Goal: Information Seeking & Learning: Learn about a topic

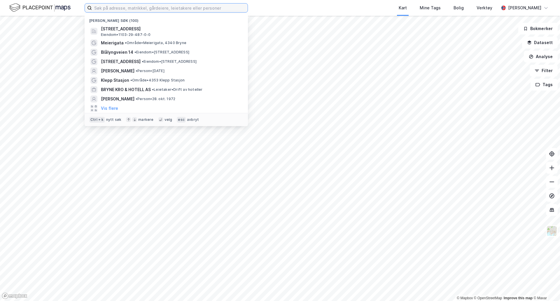
click at [125, 8] on input at bounding box center [170, 8] width 156 height 9
paste input "Høyebakken 3B,"
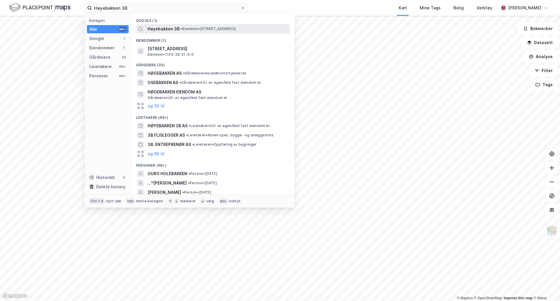
click at [212, 26] on div "Høyebakken 3B • Eiendom • [STREET_ADDRESS]" at bounding box center [218, 28] width 141 height 7
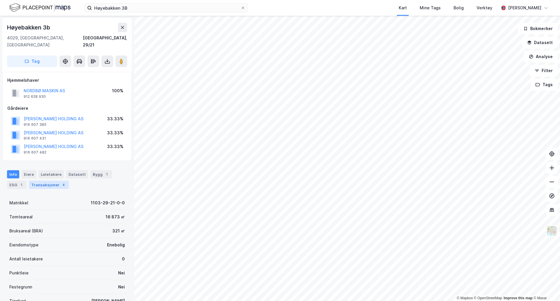
click at [55, 181] on div "Transaksjoner 4" at bounding box center [49, 185] width 40 height 8
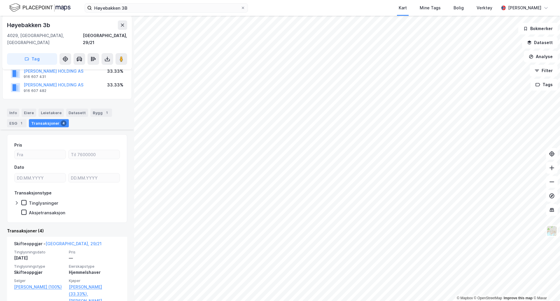
scroll to position [58, 0]
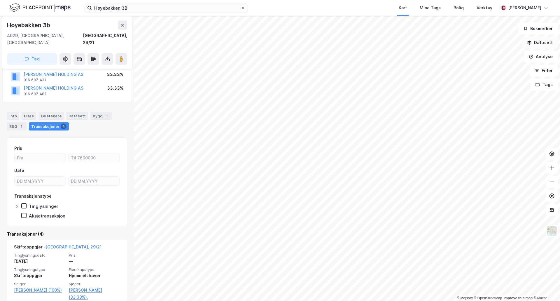
click at [552, 44] on button "Datasett" at bounding box center [540, 43] width 36 height 12
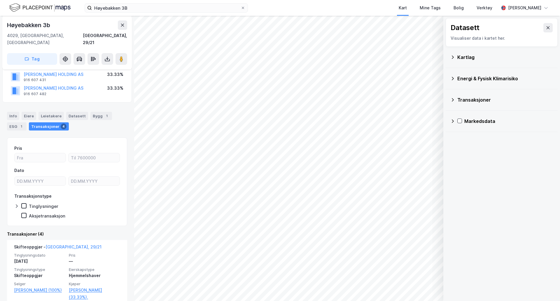
click at [454, 57] on icon at bounding box center [452, 57] width 5 height 5
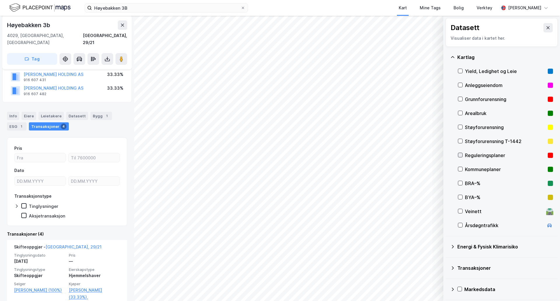
click at [460, 155] on icon at bounding box center [460, 155] width 4 height 4
click at [460, 156] on icon at bounding box center [460, 155] width 4 height 4
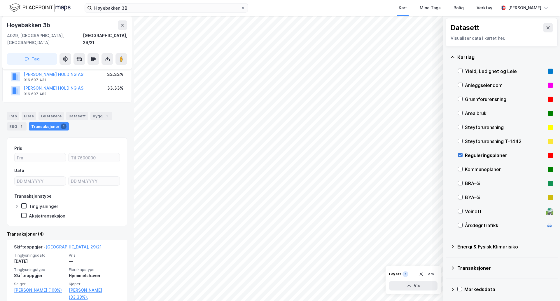
click at [460, 156] on icon at bounding box center [460, 155] width 4 height 4
click at [464, 155] on div "Reguleringsplaner" at bounding box center [505, 155] width 95 height 14
click at [462, 155] on div at bounding box center [460, 155] width 5 height 5
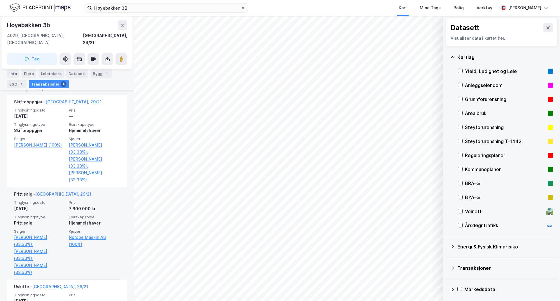
scroll to position [204, 0]
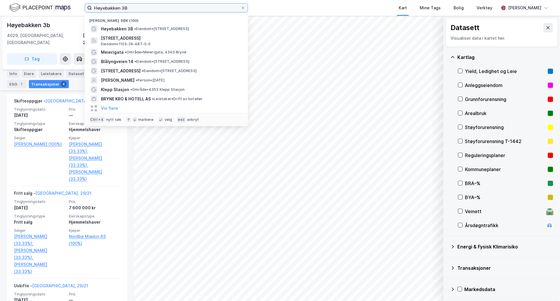
drag, startPoint x: 146, startPoint y: 8, endPoint x: 78, endPoint y: 9, distance: 68.0
click at [78, 9] on div "Høyebakken 3B Nylige søk (100) Høyebakken 3B • Eiendom • [STREET_ADDRESS] Eiend…" at bounding box center [280, 8] width 560 height 16
click at [136, 3] on label "Høyebakken 3B" at bounding box center [166, 7] width 163 height 9
click at [136, 4] on input "Høyebakken 3B" at bounding box center [166, 8] width 149 height 9
click at [133, 8] on input "Høyebakken 3B" at bounding box center [166, 8] width 149 height 9
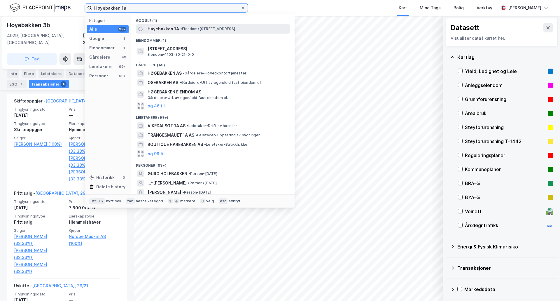
type input "Høyebakken 1a"
click at [179, 29] on div "Høyebakken 1A • Eiendom • [STREET_ADDRESS]" at bounding box center [218, 28] width 141 height 7
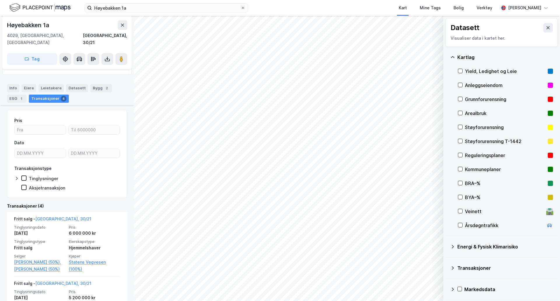
scroll to position [88, 0]
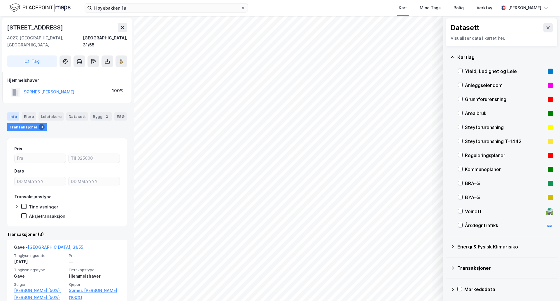
click at [13, 112] on div "Info" at bounding box center [13, 116] width 12 height 8
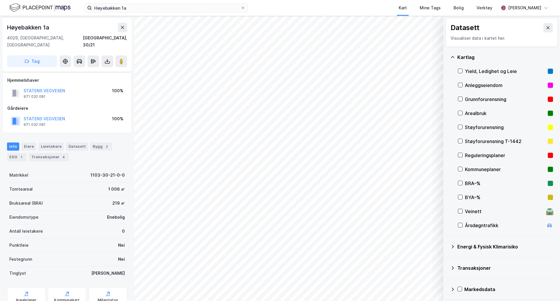
scroll to position [17, 0]
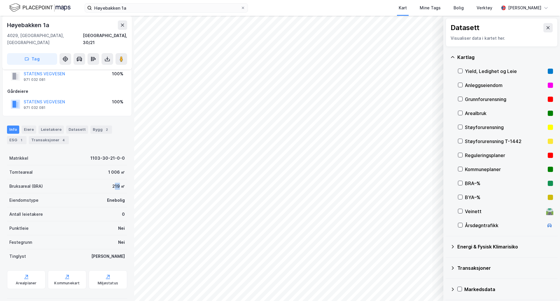
drag, startPoint x: 110, startPoint y: 180, endPoint x: 116, endPoint y: 181, distance: 6.2
click at [116, 183] on div "219 ㎡" at bounding box center [118, 186] width 13 height 7
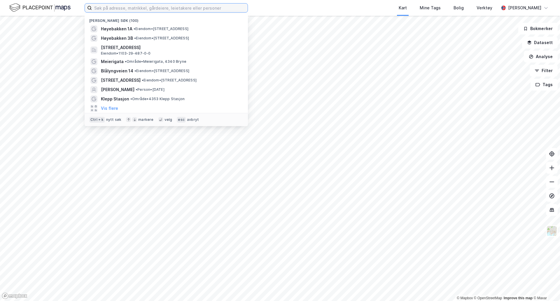
click at [183, 9] on input at bounding box center [170, 8] width 156 height 9
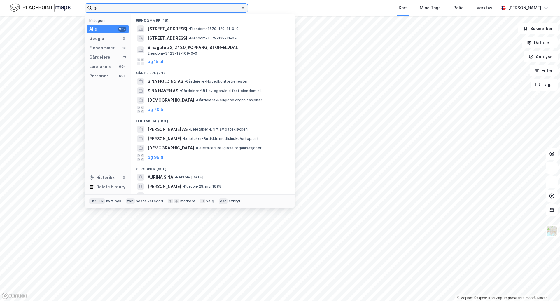
type input "s"
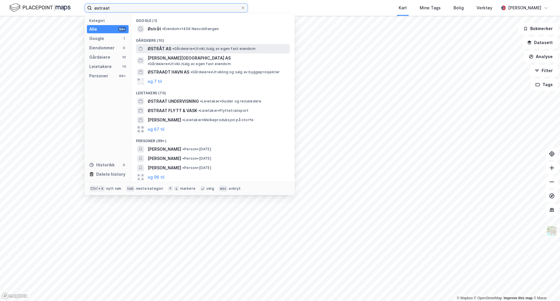
type input "østraat"
click at [192, 44] on div "ØSTRÅT AS • Gårdeiere • Utvikl./salg av egen fast eiendom" at bounding box center [213, 48] width 154 height 9
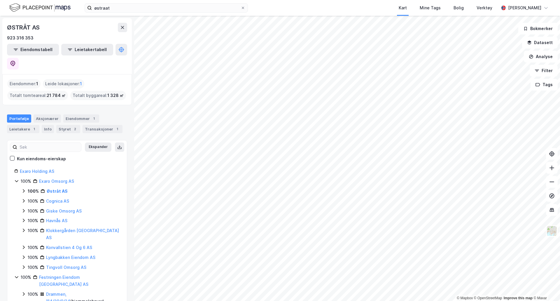
click at [560, 140] on html "østraat Kart Mine Tags Bolig Verktøy Jørgen Christian Stabel © Mapbox © OpenStr…" at bounding box center [280, 150] width 560 height 301
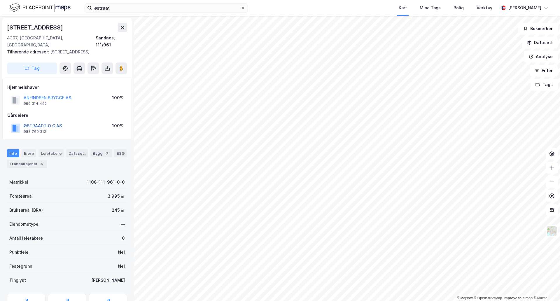
click at [0, 0] on button "ØSTRAADT O C AS" at bounding box center [0, 0] width 0 height 0
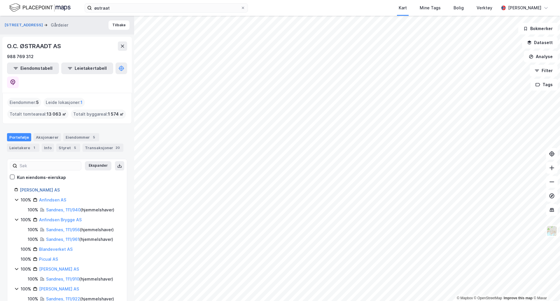
click at [39, 187] on link "O.c. Østraadt AS" at bounding box center [40, 189] width 40 height 5
drag, startPoint x: 60, startPoint y: 47, endPoint x: 1, endPoint y: 50, distance: 59.0
click at [1, 50] on div "Strandgata 85 Gårdeier Tilbake O.C. ØSTRAADT AS 988 769 312 Eiendomstabell Leie…" at bounding box center [67, 158] width 134 height 285
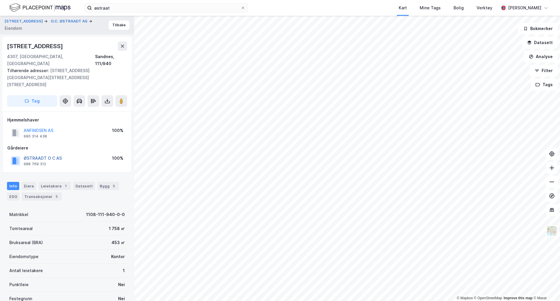
click at [0, 0] on button "ØSTRAADT O C AS" at bounding box center [0, 0] width 0 height 0
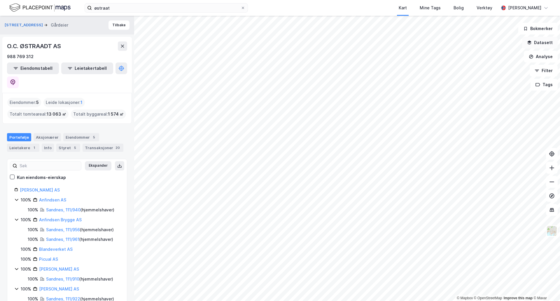
click at [538, 39] on button "Datasett" at bounding box center [540, 43] width 36 height 12
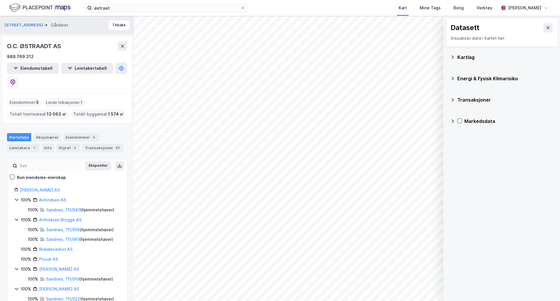
click at [454, 98] on icon at bounding box center [452, 99] width 5 height 5
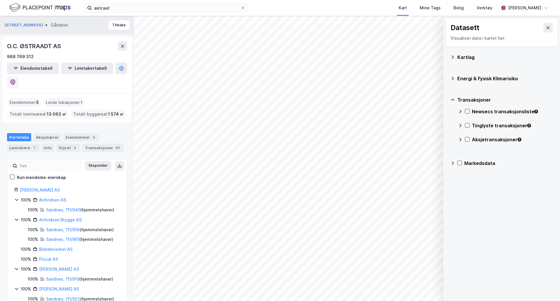
click at [455, 54] on div "Kartlag" at bounding box center [501, 57] width 103 height 14
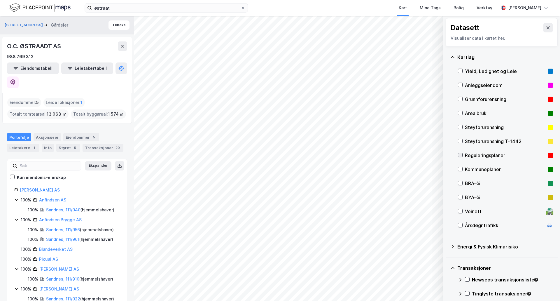
click at [459, 156] on icon at bounding box center [460, 155] width 4 height 4
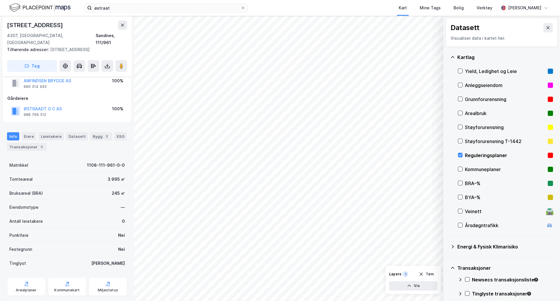
scroll to position [24, 0]
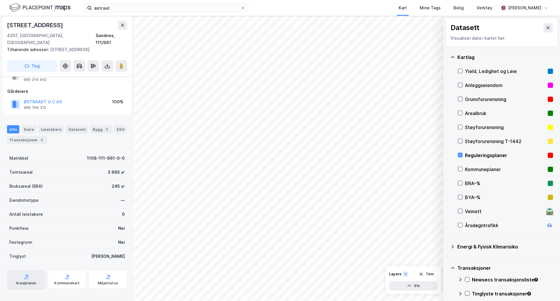
click at [31, 270] on div "Arealplaner" at bounding box center [26, 279] width 39 height 19
drag, startPoint x: 69, startPoint y: 95, endPoint x: 22, endPoint y: 95, distance: 47.3
click at [22, 97] on div "ØSTRAADT O C AS 988 769 312 100%" at bounding box center [67, 104] width 120 height 14
copy button "ØSTRAADT O C AS"
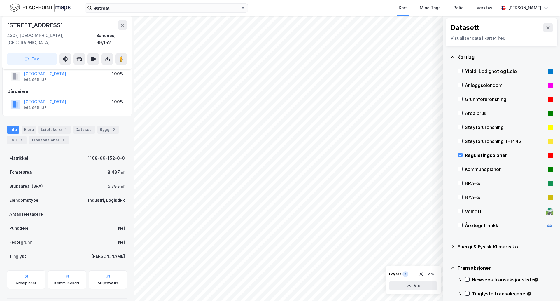
scroll to position [17, 0]
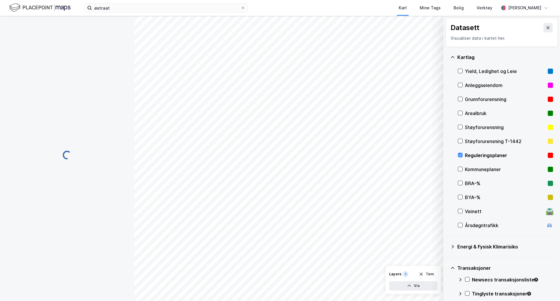
scroll to position [17, 0]
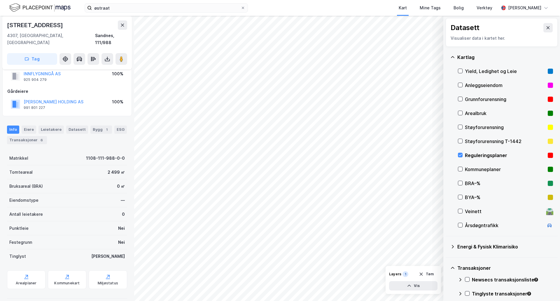
scroll to position [17, 0]
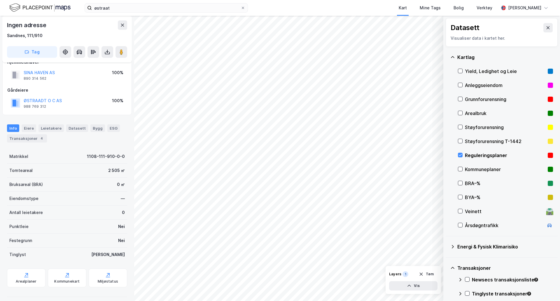
scroll to position [16, 0]
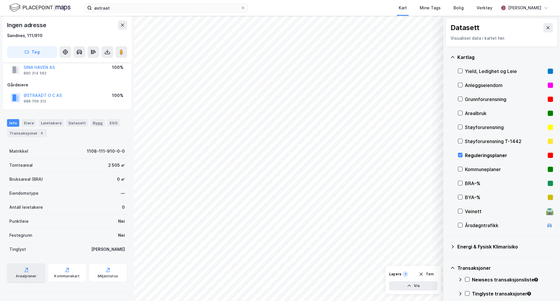
click at [31, 271] on div "Arealplaner" at bounding box center [26, 272] width 39 height 19
